Goal: Information Seeking & Learning: Learn about a topic

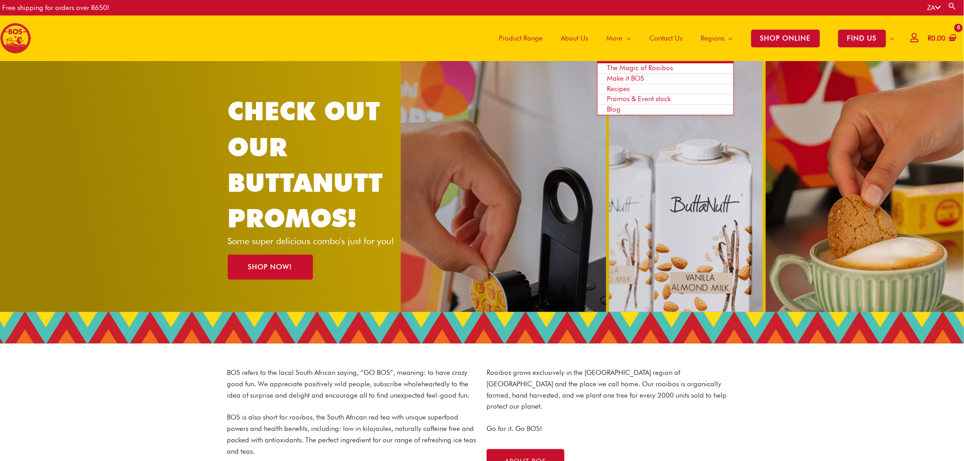
click at [629, 89] on link "Recipes" at bounding box center [666, 89] width 136 height 10
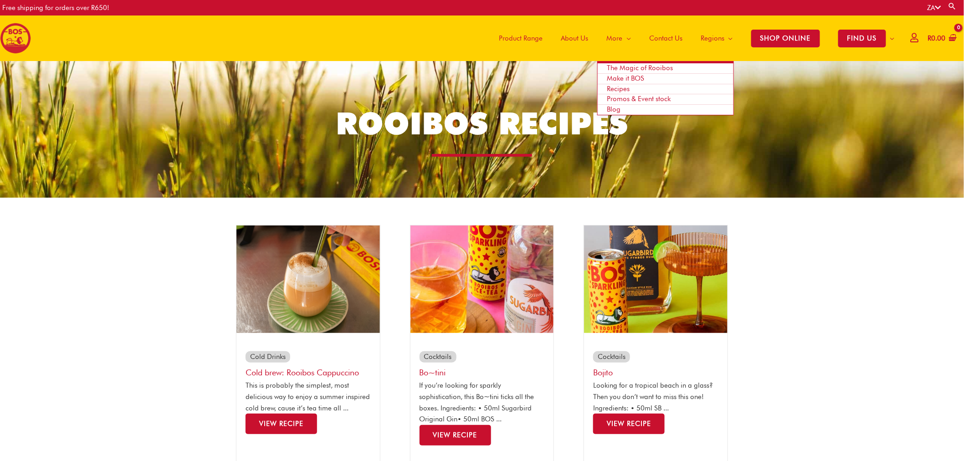
click at [627, 107] on link "Blog" at bounding box center [666, 110] width 136 height 10
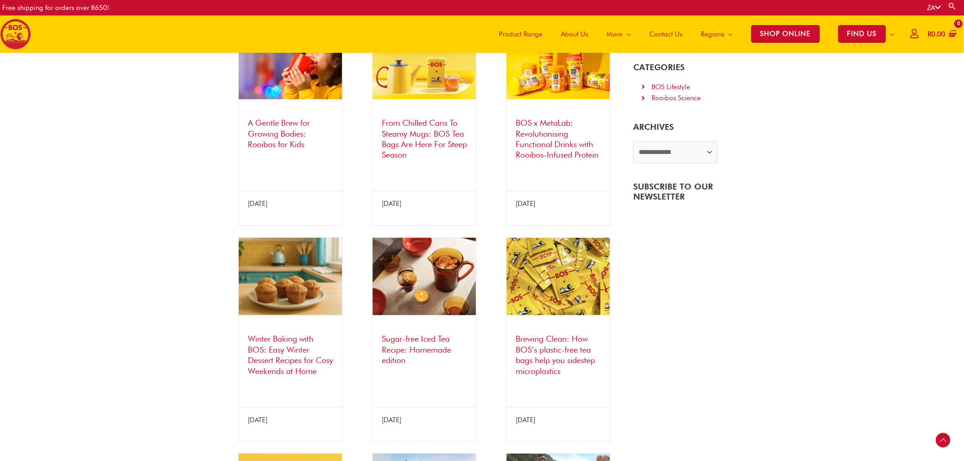
scroll to position [208, 0]
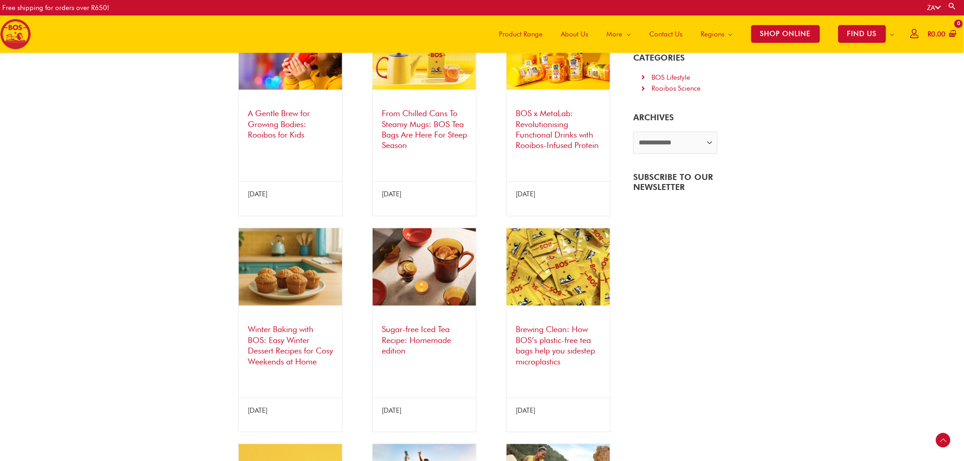
click at [447, 292] on img at bounding box center [424, 266] width 103 height 77
